Goal: Ask a question

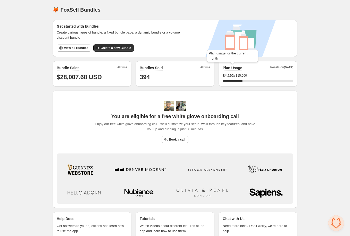
click at [234, 66] on h2 "Plan Usage" at bounding box center [232, 67] width 19 height 5
click at [237, 66] on h2 "Plan Usage" at bounding box center [232, 67] width 19 height 5
click at [237, 67] on h2 "Plan Usage" at bounding box center [232, 67] width 19 height 5
click at [231, 66] on h2 "Plan Usage" at bounding box center [232, 67] width 19 height 5
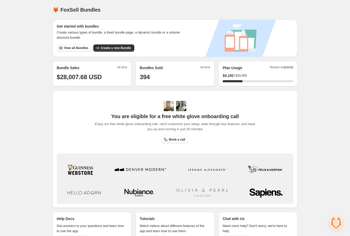
scroll to position [15, 0]
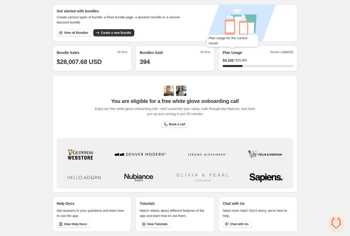
click at [231, 51] on h2 "Plan Usage" at bounding box center [232, 52] width 19 height 5
click at [232, 52] on h2 "Plan Usage" at bounding box center [232, 52] width 19 height 5
click at [277, 51] on span "Resets on Nov 1st" at bounding box center [281, 53] width 23 height 6
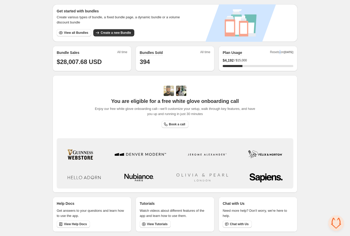
click at [277, 51] on span "Resets on Nov 1st" at bounding box center [281, 53] width 23 height 6
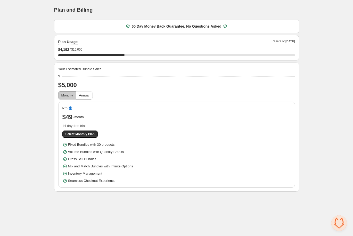
click at [336, 224] on span "Open chat" at bounding box center [338, 222] width 15 height 15
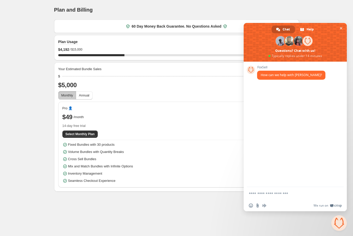
click at [276, 190] on form at bounding box center [289, 194] width 81 height 14
click at [276, 193] on textarea "Compose your message..." at bounding box center [289, 193] width 81 height 5
type textarea "**********"
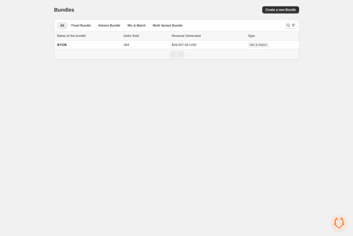
click at [338, 221] on span "Open chat" at bounding box center [338, 222] width 15 height 15
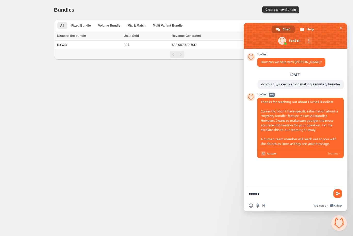
type textarea "*****"
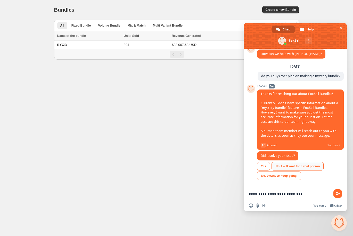
type textarea "**********"
click at [306, 164] on div "No. I will wait for a real person" at bounding box center [297, 166] width 52 height 9
click at [301, 193] on textarea "**********" at bounding box center [289, 193] width 81 height 5
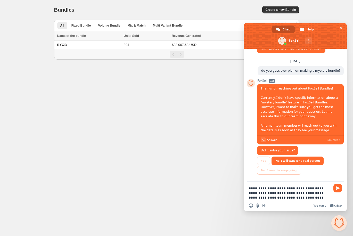
type textarea "**********"
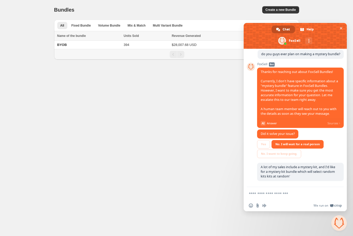
scroll to position [39, 0]
click at [344, 27] on span at bounding box center [294, 36] width 103 height 26
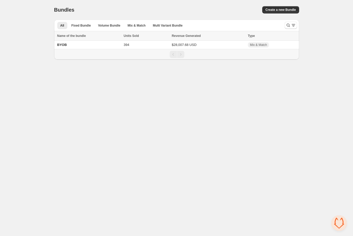
scroll to position [43, 0]
click at [15, 26] on div "Home Bundles Analytics Plan and Billing Bundles. This page is ready Bundles Cre…" at bounding box center [176, 30] width 353 height 60
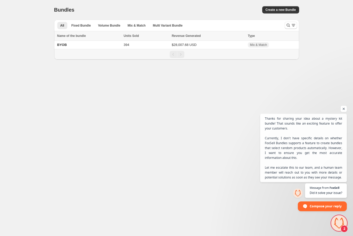
scroll to position [158, 0]
click at [343, 42] on div "Home Bundles Analytics Plan and Billing Bundles. This page is ready Bundles Cre…" at bounding box center [176, 30] width 353 height 60
click at [321, 205] on span "Compose your reply" at bounding box center [325, 205] width 32 height 9
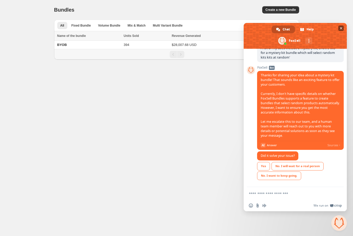
click at [343, 27] on span "Close chat" at bounding box center [340, 28] width 5 height 5
